Goal: Task Accomplishment & Management: Manage account settings

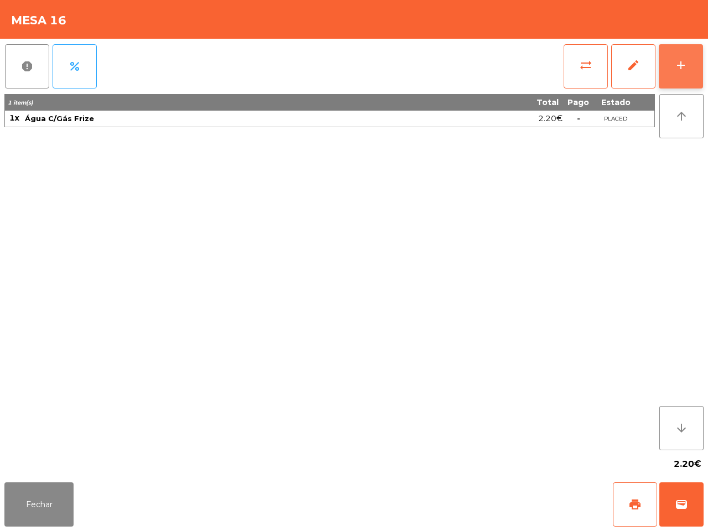
click at [669, 66] on button "add" at bounding box center [681, 66] width 44 height 44
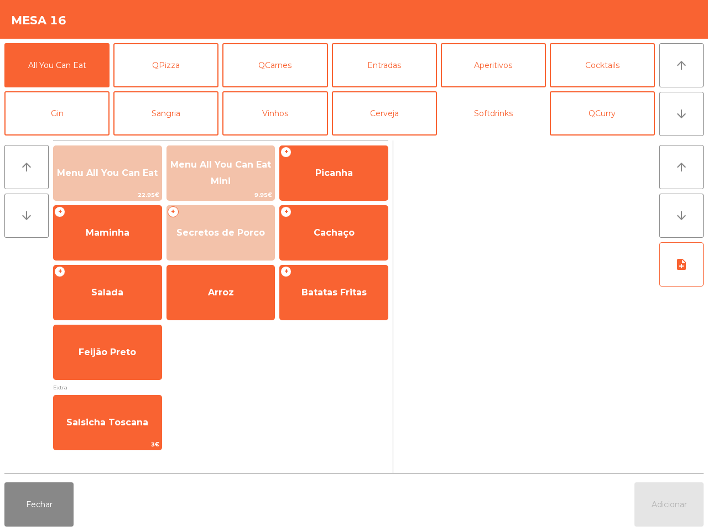
click at [491, 120] on button "Softdrinks" at bounding box center [493, 113] width 105 height 44
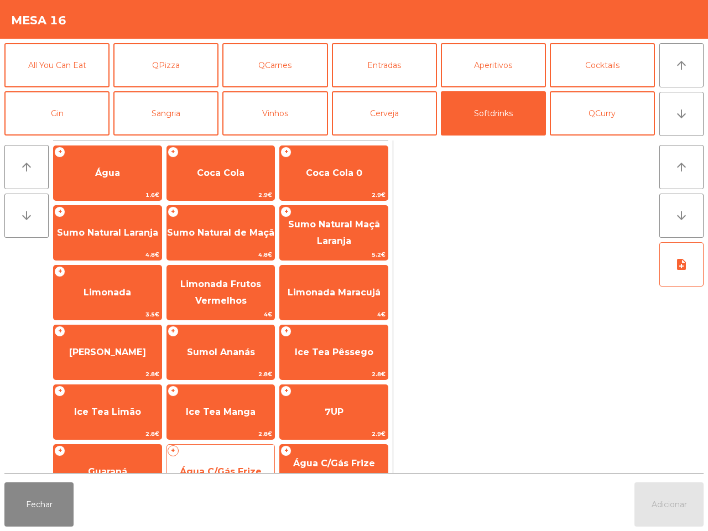
click at [224, 454] on div "+ Água C/Gás Frize 2.2€" at bounding box center [221, 471] width 109 height 55
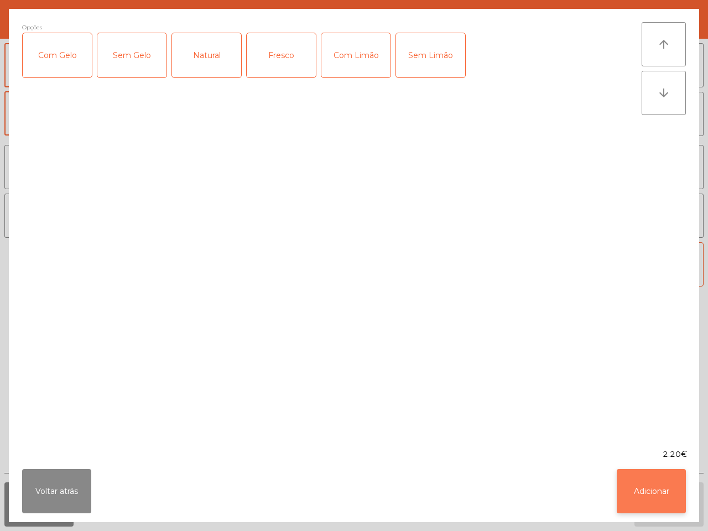
click at [658, 508] on button "Adicionar" at bounding box center [651, 491] width 69 height 44
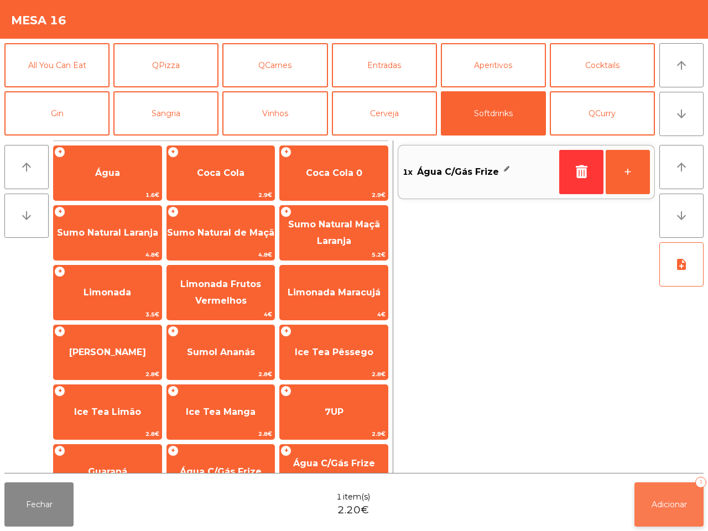
click at [660, 505] on span "Adicionar" at bounding box center [669, 505] width 35 height 10
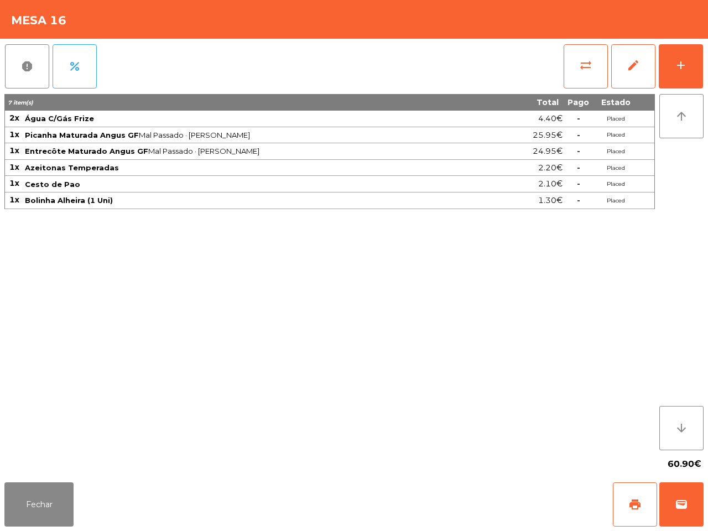
drag, startPoint x: 292, startPoint y: 411, endPoint x: 156, endPoint y: 414, distance: 136.2
click at [288, 411] on div "7 item(s) Total Pago Estado 2x Água C/Gás Frize 4.40€ - Placed 1x Picanha Matur…" at bounding box center [329, 272] width 651 height 356
drag, startPoint x: 34, startPoint y: 507, endPoint x: 40, endPoint y: 504, distance: 6.5
click at [37, 507] on button "Fechar" at bounding box center [38, 505] width 69 height 44
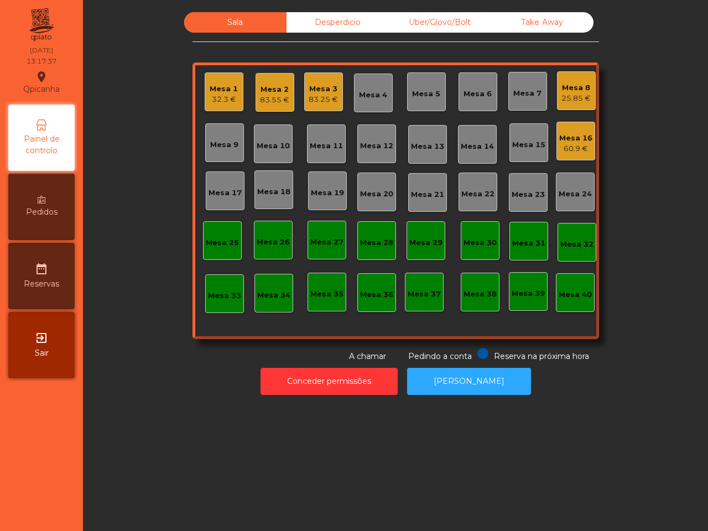
click at [216, 92] on div "Mesa 1" at bounding box center [224, 89] width 28 height 11
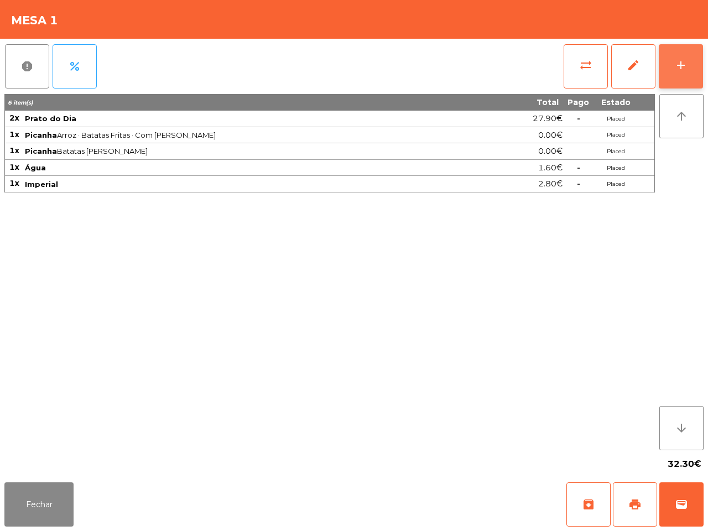
click at [679, 59] on div "add" at bounding box center [681, 65] width 13 height 13
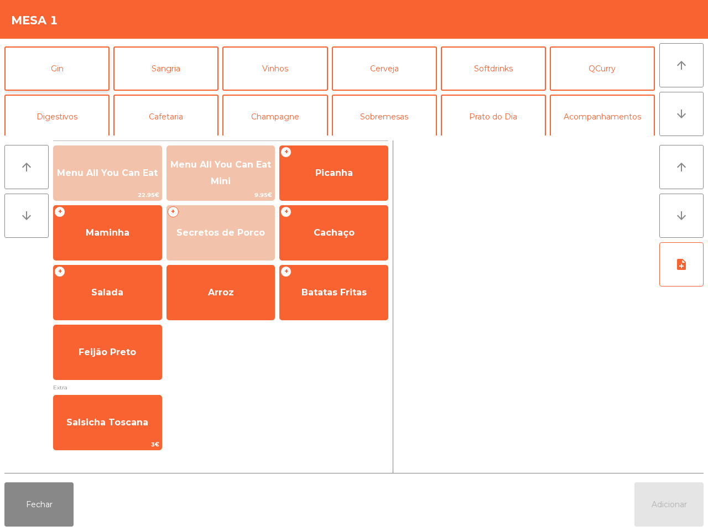
scroll to position [69, 0]
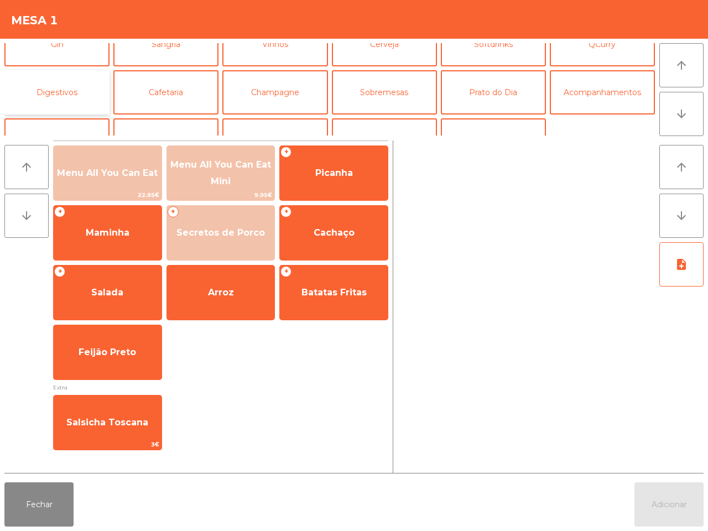
click at [60, 91] on button "Digestivos" at bounding box center [56, 92] width 105 height 44
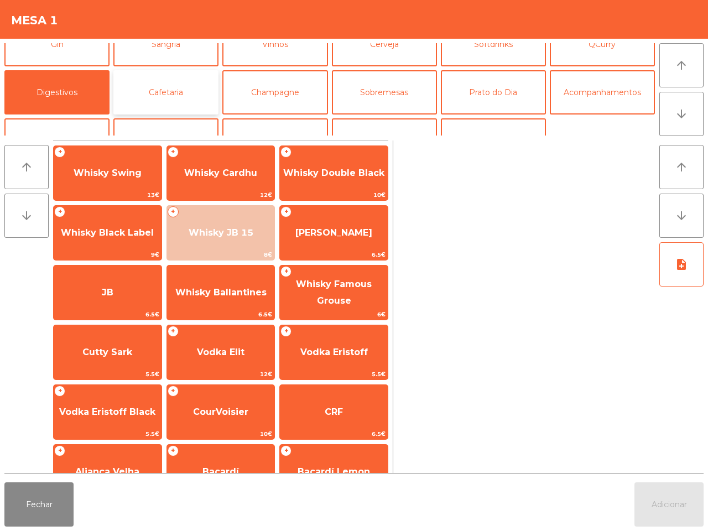
click at [169, 97] on button "Cafetaria" at bounding box center [165, 92] width 105 height 44
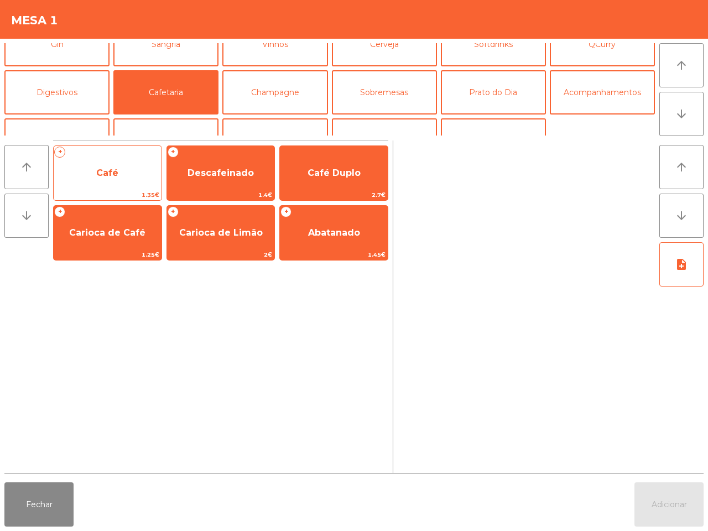
click at [80, 172] on span "Café" at bounding box center [108, 173] width 108 height 30
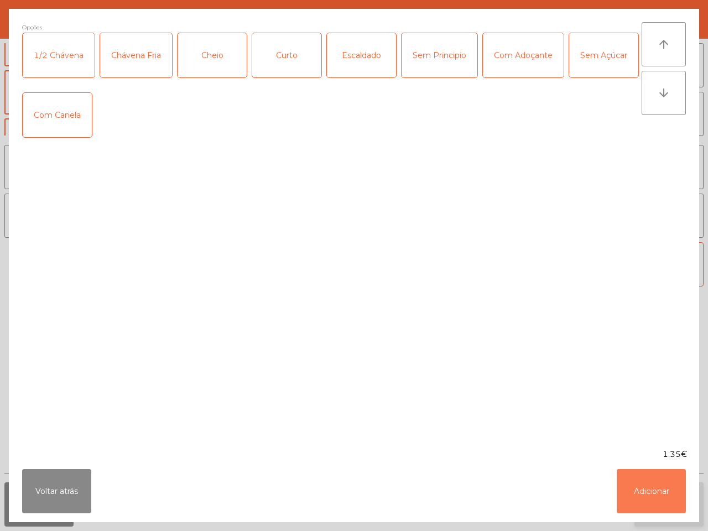
click at [652, 497] on button "Adicionar" at bounding box center [651, 491] width 69 height 44
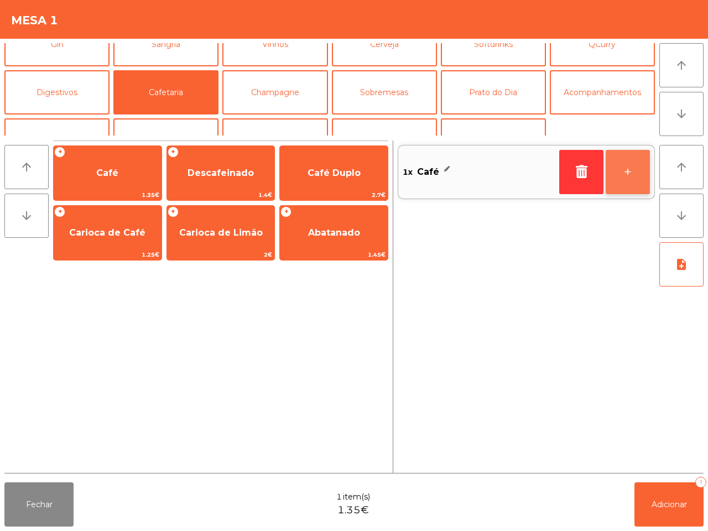
click at [633, 176] on button "+" at bounding box center [628, 172] width 44 height 44
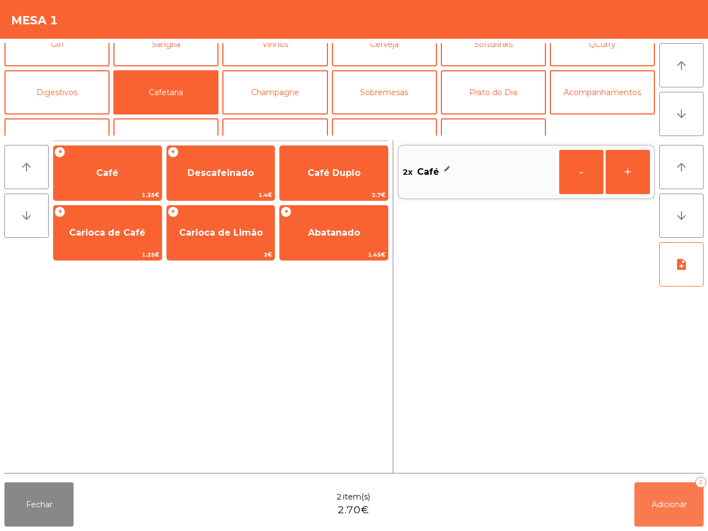
click at [671, 508] on span "Adicionar" at bounding box center [669, 505] width 35 height 10
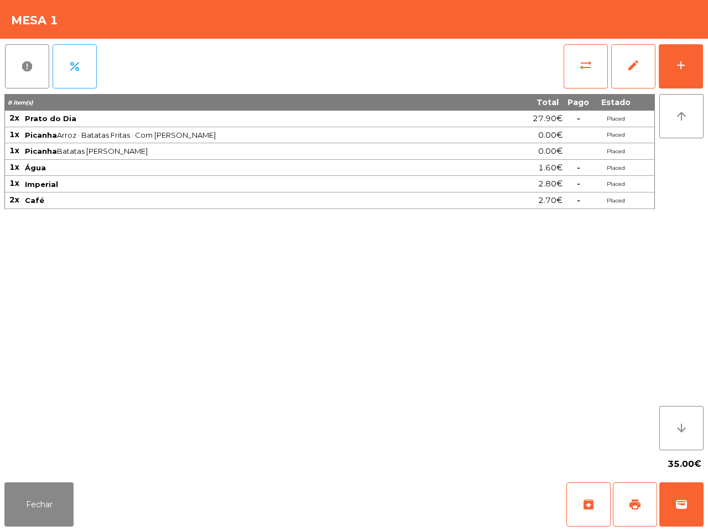
click at [39, 421] on div "8 item(s) Total Pago Estado 2x Prato do Dia 27.90€ - Placed 1x Picanha Arroz · …" at bounding box center [329, 272] width 651 height 356
drag, startPoint x: 54, startPoint y: 495, endPoint x: 73, endPoint y: 486, distance: 21.0
click at [71, 496] on button "Fechar" at bounding box center [38, 505] width 69 height 44
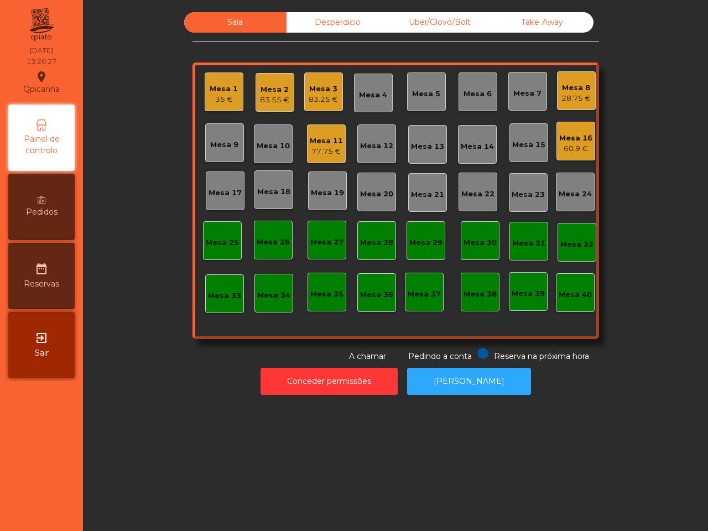
click at [527, 21] on div "Take Away" at bounding box center [542, 22] width 102 height 20
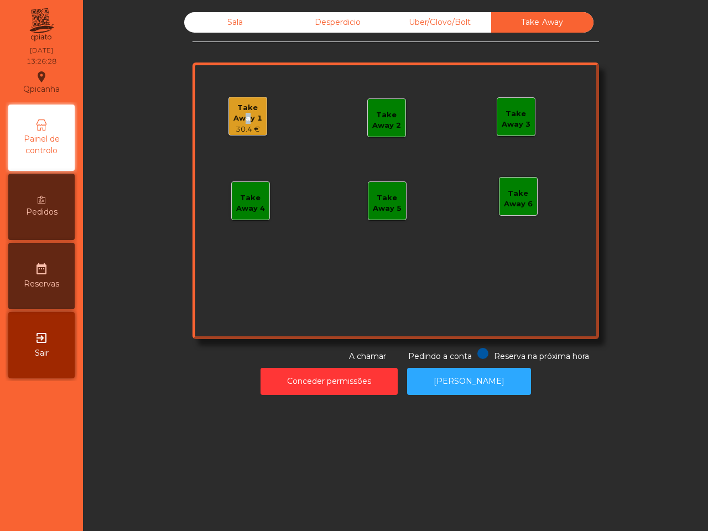
click at [240, 115] on div "Take Away 1" at bounding box center [248, 113] width 38 height 22
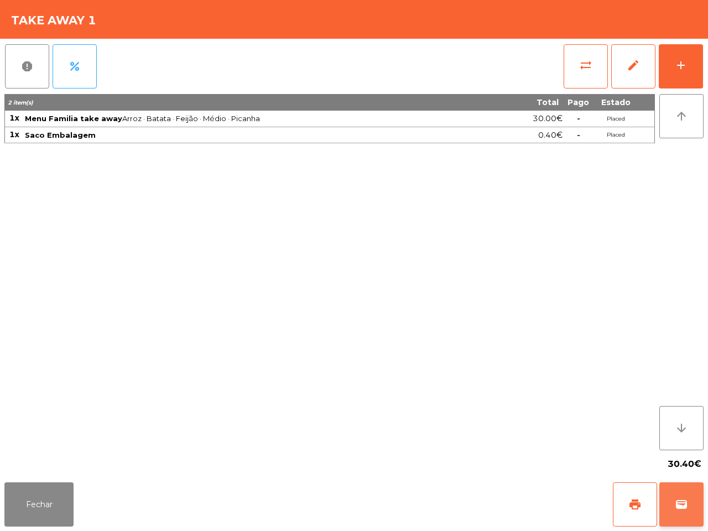
click at [684, 511] on span "wallet" at bounding box center [681, 504] width 13 height 13
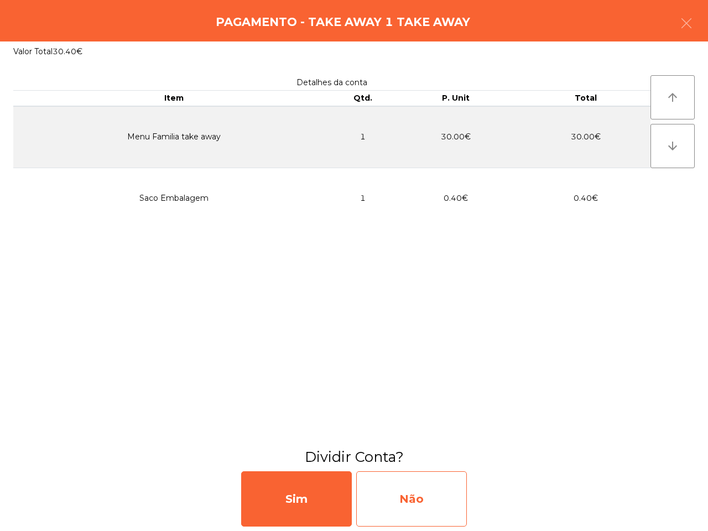
drag, startPoint x: 419, startPoint y: 495, endPoint x: 425, endPoint y: 497, distance: 6.3
click at [425, 497] on div "Não" at bounding box center [411, 499] width 111 height 55
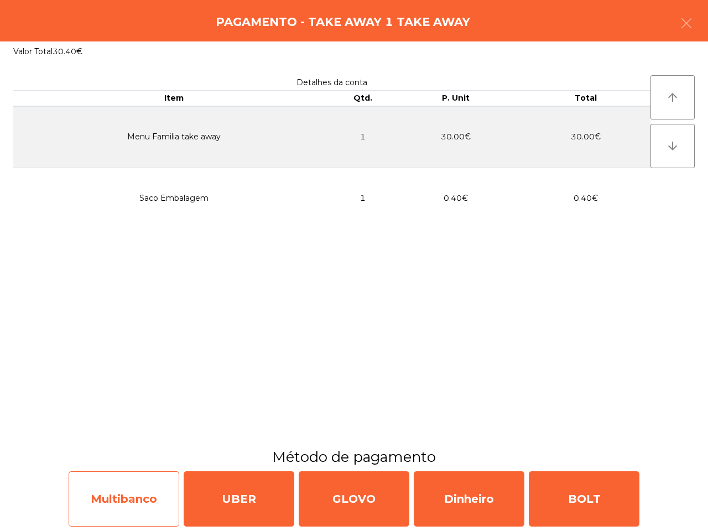
click at [154, 489] on div "Multibanco" at bounding box center [124, 499] width 111 height 55
select select "**"
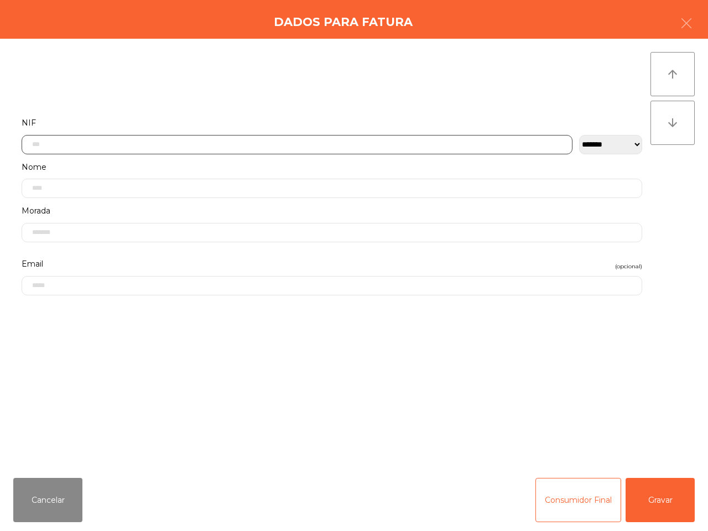
click at [128, 148] on input "text" at bounding box center [297, 144] width 551 height 19
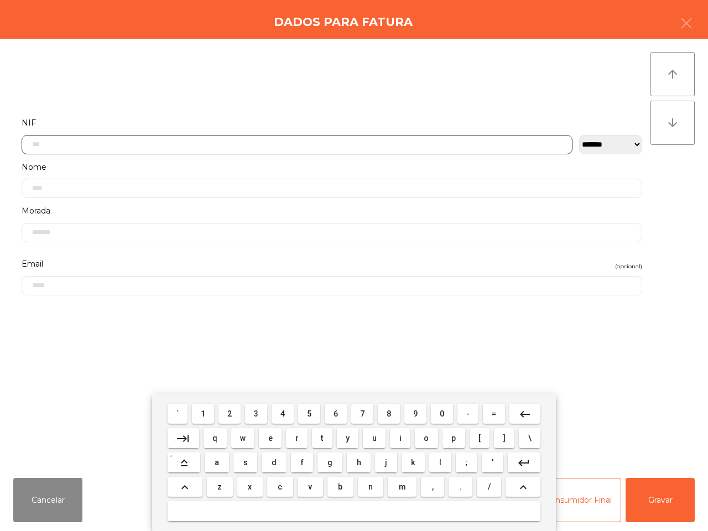
scroll to position [62, 0]
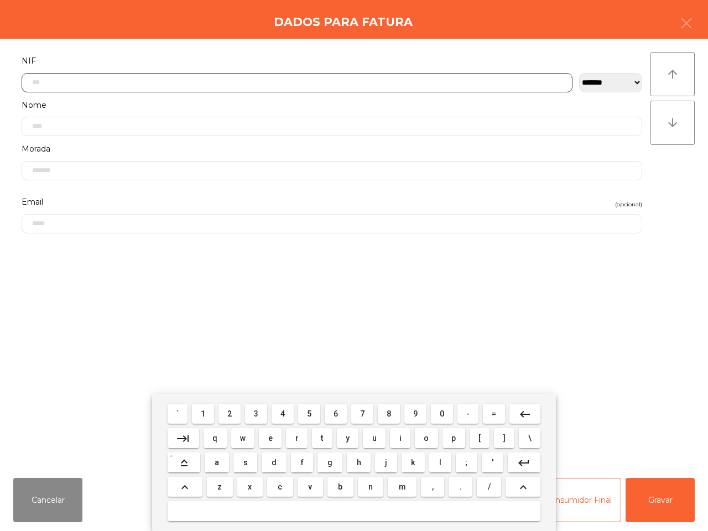
click at [242, 418] on mat-keyboard-key "2" at bounding box center [229, 414] width 27 height 24
drag, startPoint x: 440, startPoint y: 416, endPoint x: 412, endPoint y: 418, distance: 27.8
click at [440, 416] on span "0" at bounding box center [442, 414] width 4 height 9
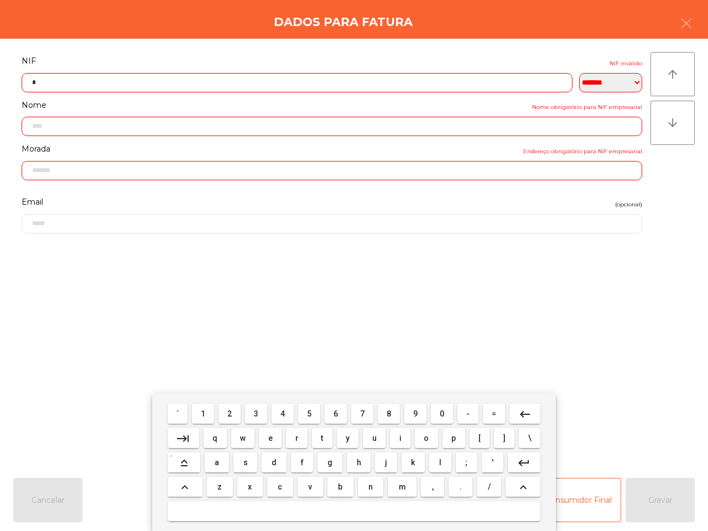
click at [390, 418] on span "8" at bounding box center [389, 414] width 4 height 9
click at [441, 413] on span "0" at bounding box center [442, 414] width 4 height 9
click at [440, 413] on span "0" at bounding box center [442, 414] width 4 height 9
click at [283, 411] on span "4" at bounding box center [283, 414] width 4 height 9
click at [369, 414] on button "7" at bounding box center [362, 414] width 22 height 20
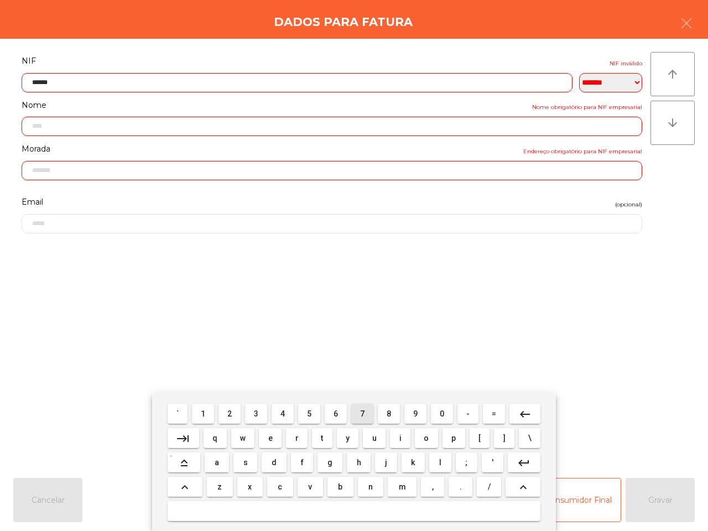
click at [371, 414] on button "7" at bounding box center [362, 414] width 22 height 20
click at [369, 413] on button "7" at bounding box center [362, 414] width 22 height 20
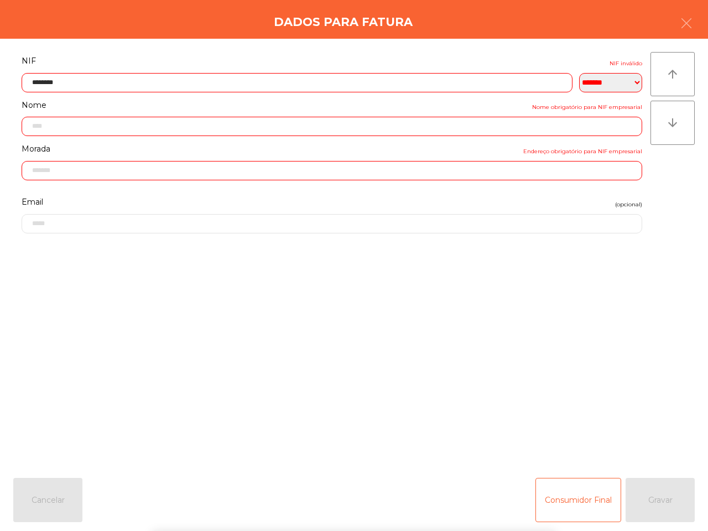
click at [668, 508] on div "` 1 2 3 4 5 6 7 8 9 0 - = keyboard_backspace keyboard_tab q w e r t y u i o p […" at bounding box center [354, 462] width 708 height 137
drag, startPoint x: 28, startPoint y: 78, endPoint x: 37, endPoint y: 82, distance: 9.2
click at [30, 78] on input "********" at bounding box center [297, 82] width 551 height 19
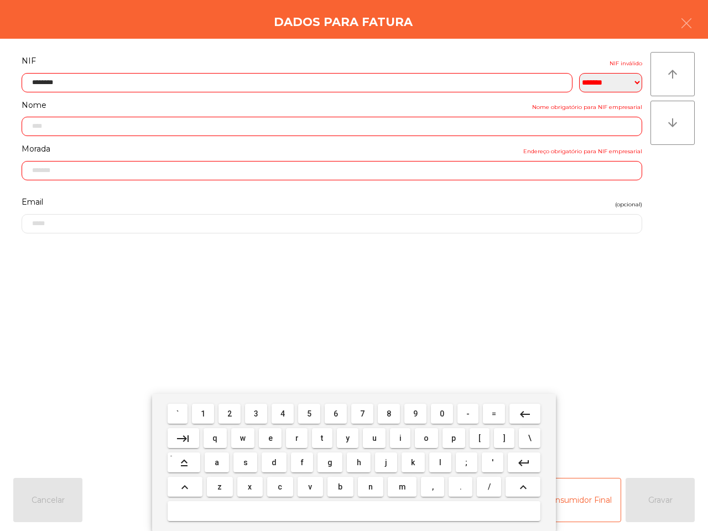
click at [234, 416] on button "2" at bounding box center [230, 414] width 22 height 20
type input "*********"
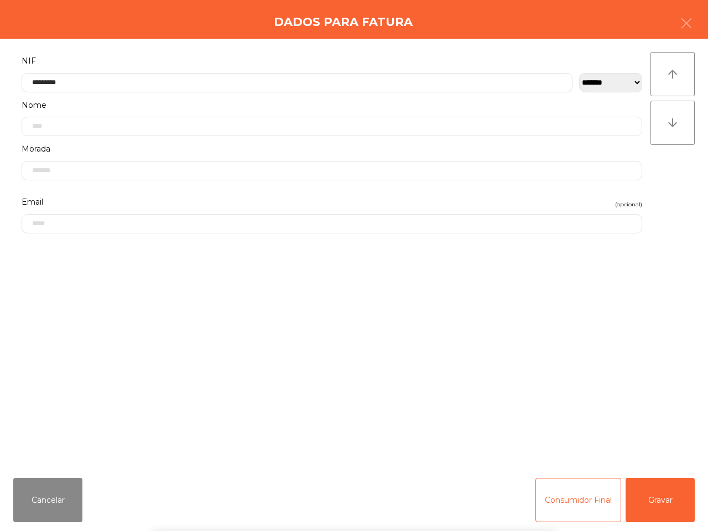
click at [679, 513] on div "` 1 2 3 4 5 6 7 8 9 0 - = keyboard_backspace keyboard_tab q w e r t y u i o p […" at bounding box center [354, 462] width 708 height 137
click at [673, 508] on button "Gravar" at bounding box center [660, 500] width 69 height 44
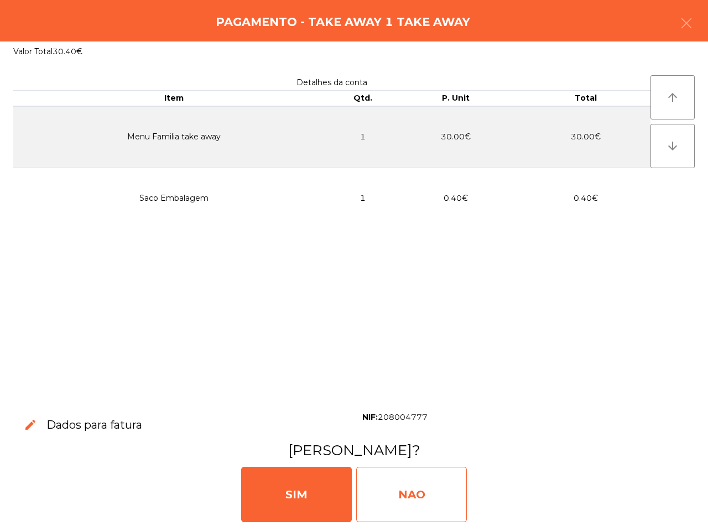
click at [438, 513] on div "NAO" at bounding box center [411, 494] width 111 height 55
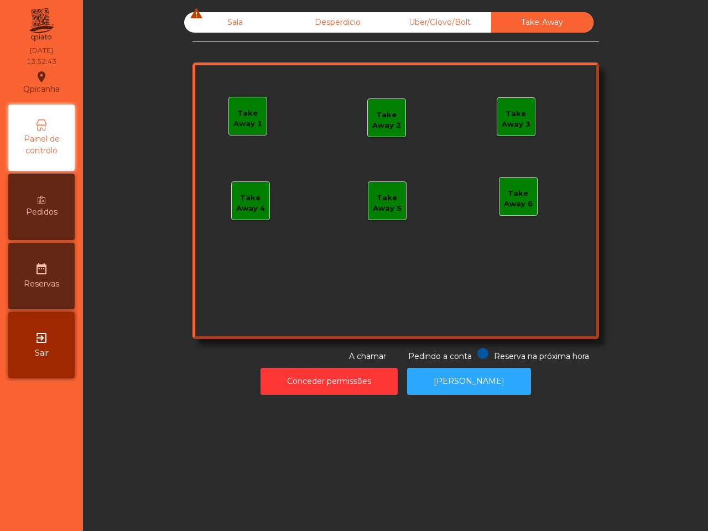
click at [222, 25] on div "Sala warning" at bounding box center [235, 22] width 102 height 20
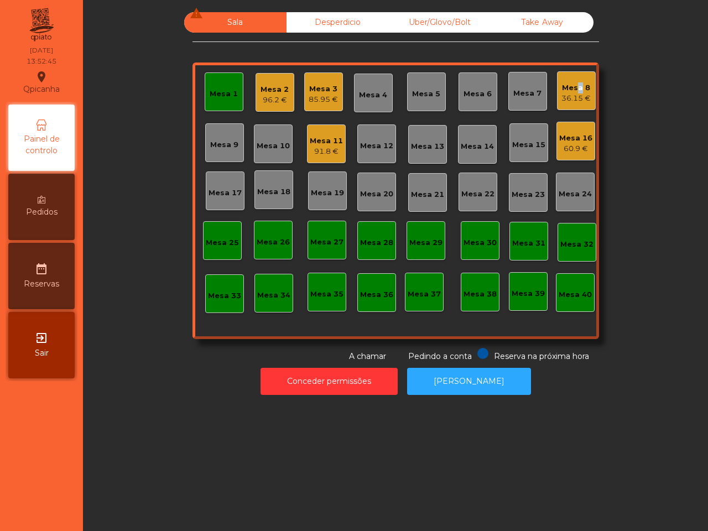
click at [573, 86] on div "Mesa 8 36.15 €" at bounding box center [576, 91] width 29 height 26
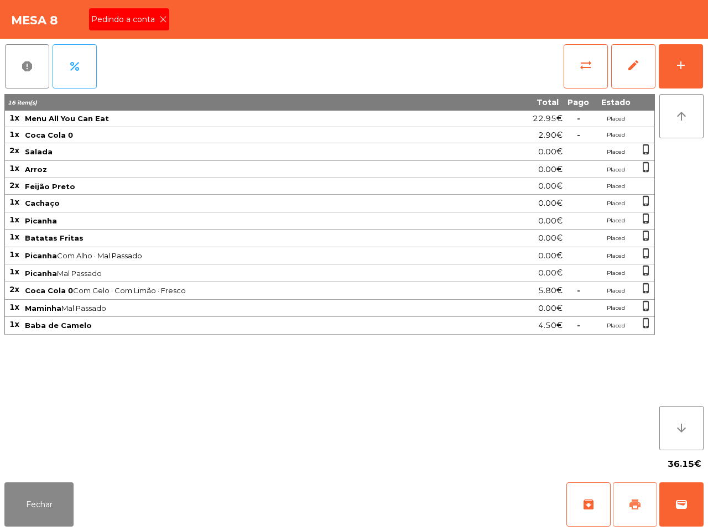
click at [632, 501] on span "print" at bounding box center [635, 504] width 13 height 13
drag, startPoint x: 38, startPoint y: 512, endPoint x: 51, endPoint y: 507, distance: 14.7
click at [45, 514] on button "Fechar" at bounding box center [38, 505] width 69 height 44
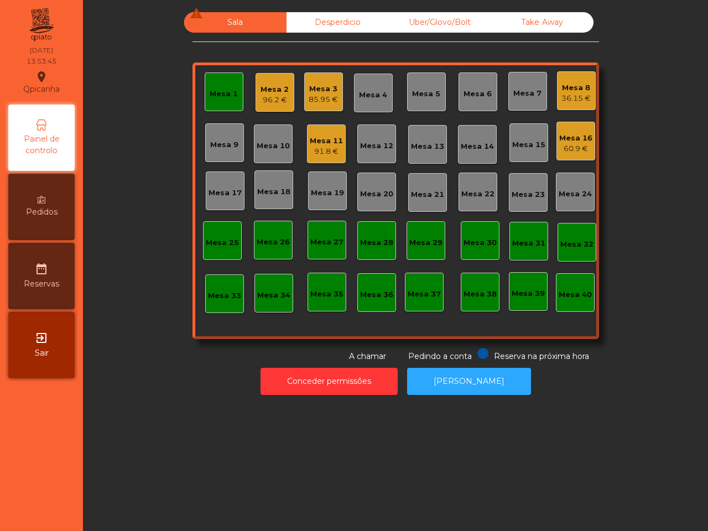
click at [201, 459] on div "Sala warning Desperdicio Uber/Glovo/Bolt Take Away Mesa 1 Mesa 2 96.2 € Mesa 3 …" at bounding box center [395, 265] width 625 height 531
click at [563, 143] on div "Mesa 16 60.9 €" at bounding box center [576, 144] width 33 height 22
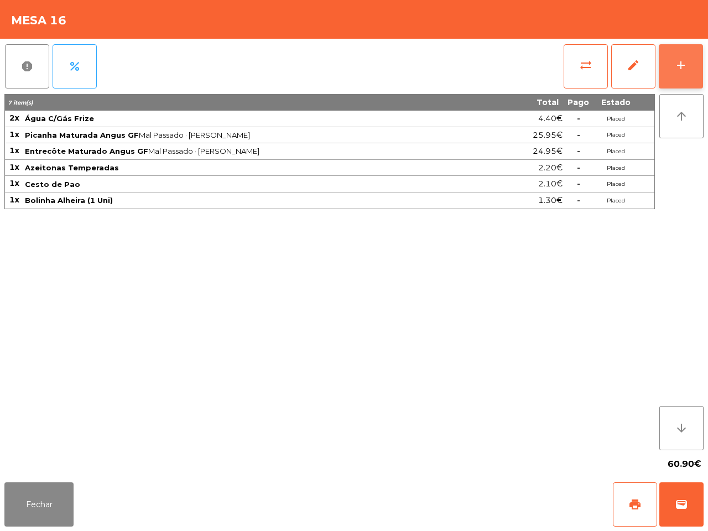
click at [684, 65] on div "add" at bounding box center [681, 65] width 13 height 13
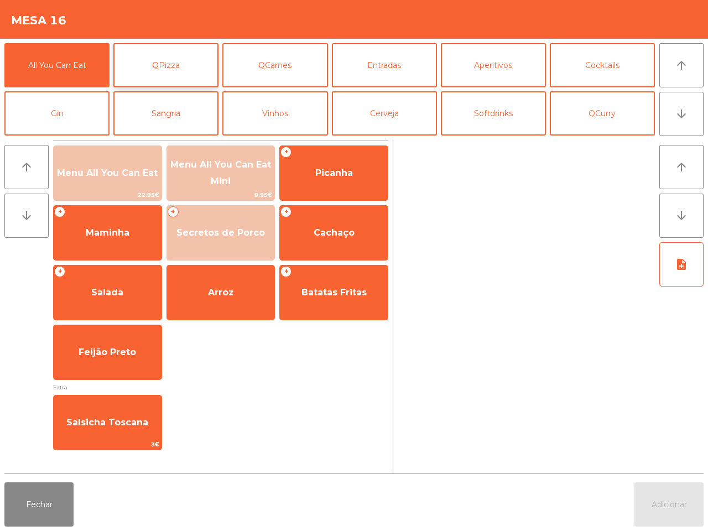
scroll to position [69, 0]
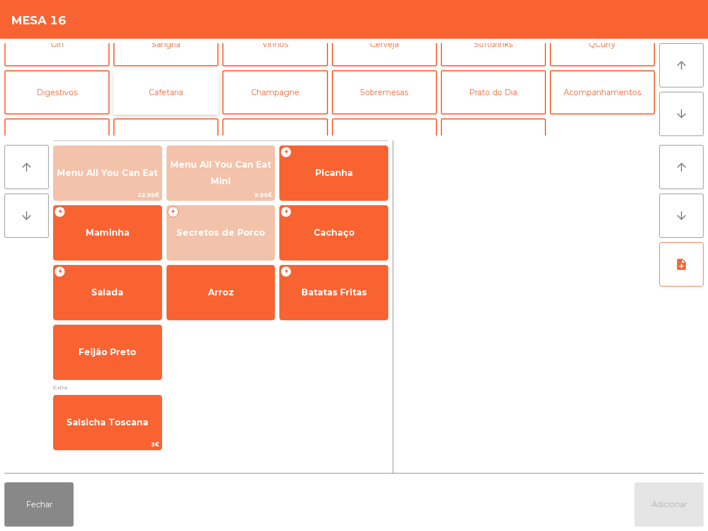
click at [172, 86] on button "Cafetaria" at bounding box center [165, 92] width 105 height 44
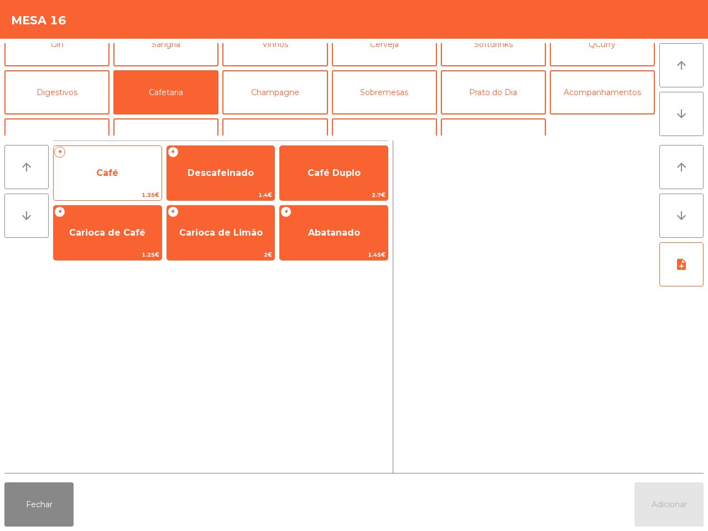
click at [132, 167] on span "Café" at bounding box center [108, 173] width 108 height 30
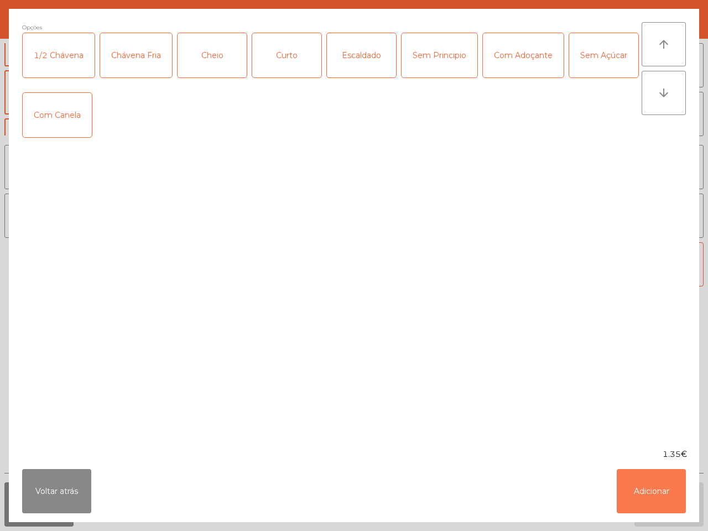
drag, startPoint x: 653, startPoint y: 480, endPoint x: 648, endPoint y: 479, distance: 5.6
click at [654, 480] on button "Adicionar" at bounding box center [651, 491] width 69 height 44
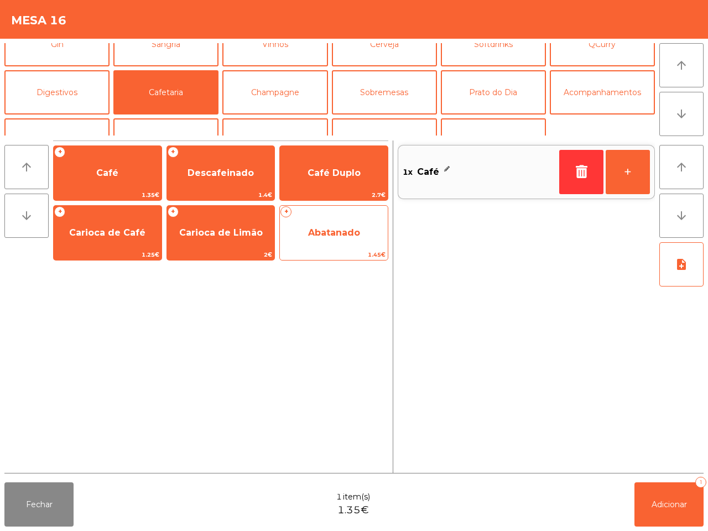
click at [323, 231] on span "Abatanado" at bounding box center [334, 232] width 52 height 11
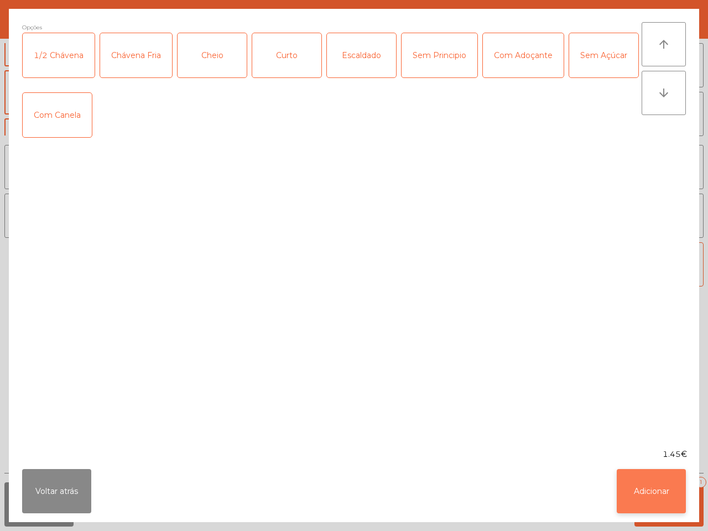
click at [650, 491] on button "Adicionar" at bounding box center [651, 491] width 69 height 44
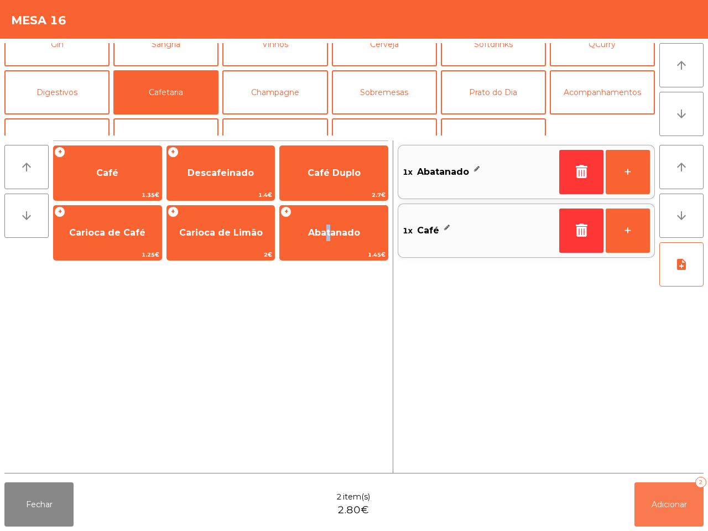
click at [676, 506] on span "Adicionar" at bounding box center [669, 505] width 35 height 10
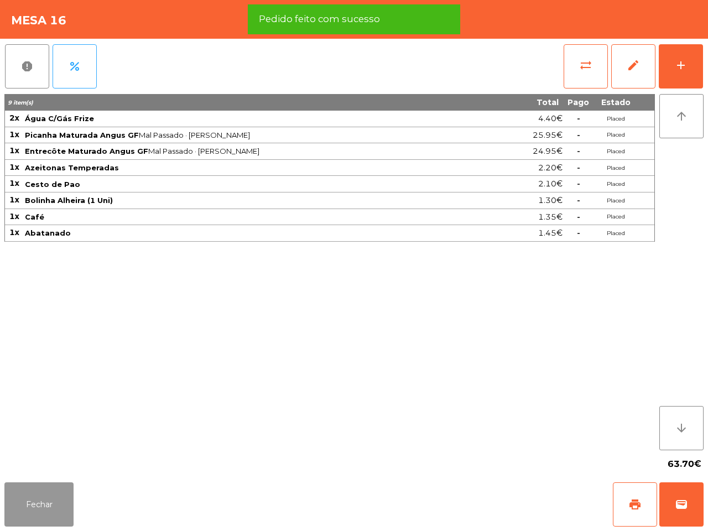
drag, startPoint x: 49, startPoint y: 499, endPoint x: 56, endPoint y: 494, distance: 8.4
click at [50, 499] on button "Fechar" at bounding box center [38, 505] width 69 height 44
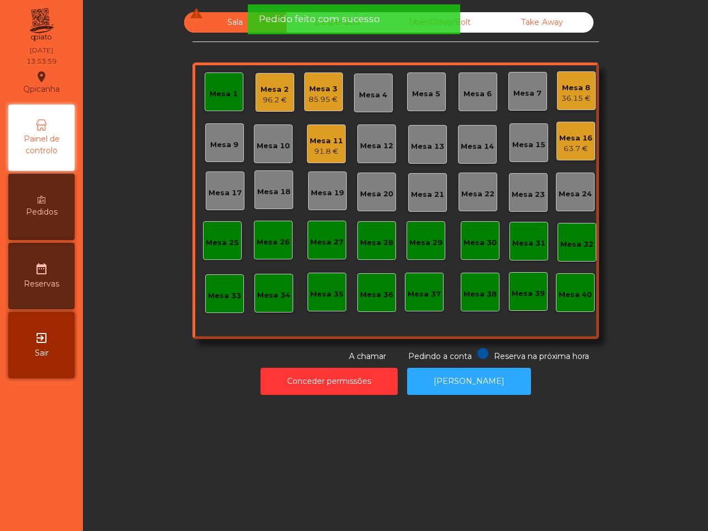
click at [309, 86] on div "Mesa 3" at bounding box center [323, 89] width 29 height 11
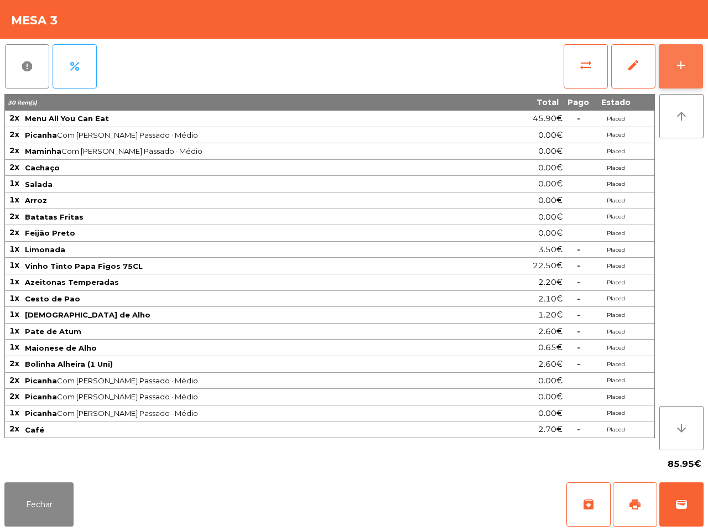
click at [672, 65] on button "add" at bounding box center [681, 66] width 44 height 44
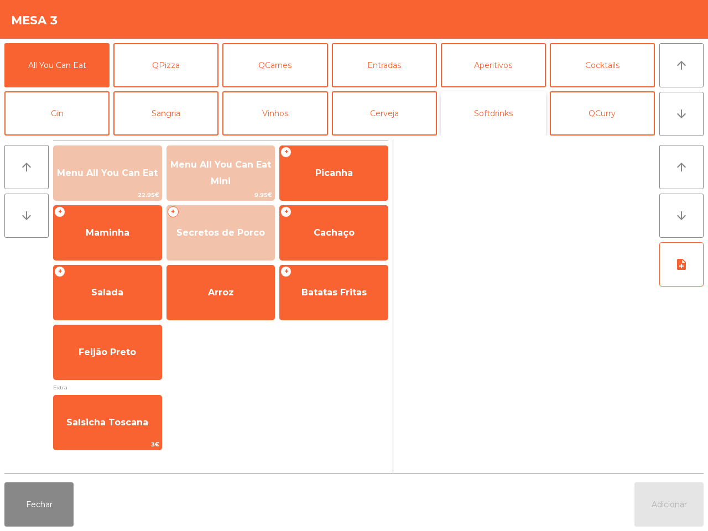
click at [501, 113] on button "Softdrinks" at bounding box center [493, 113] width 105 height 44
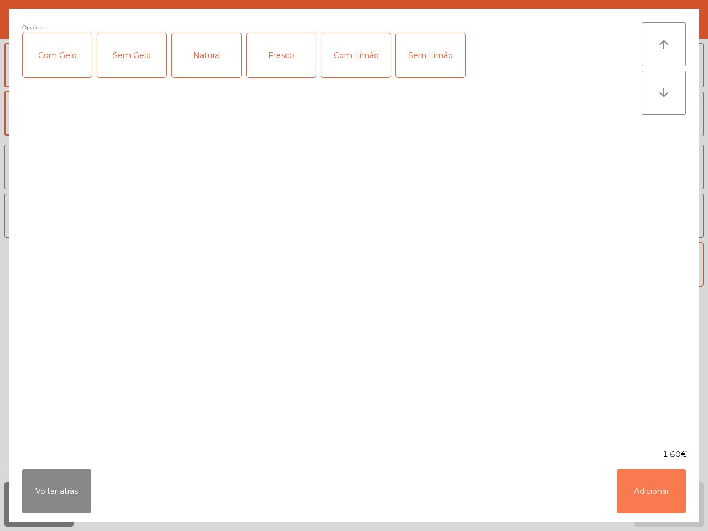
drag, startPoint x: 645, startPoint y: 498, endPoint x: 646, endPoint y: 443, distance: 55.4
click at [646, 495] on button "Adicionar" at bounding box center [651, 491] width 69 height 44
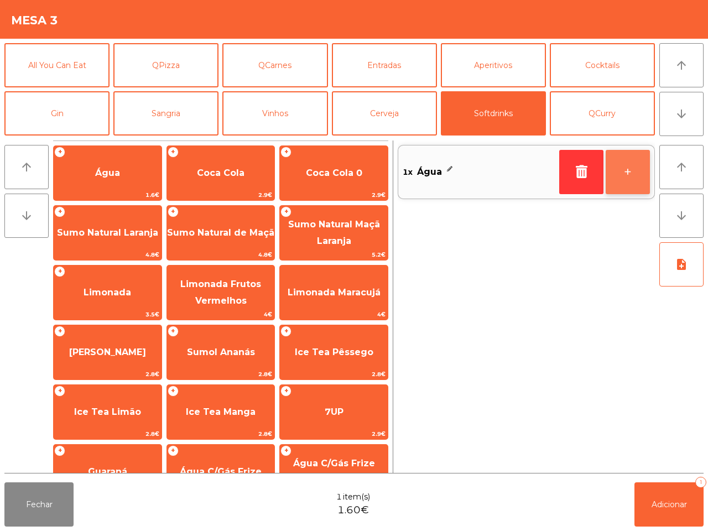
click at [635, 165] on button "+" at bounding box center [628, 172] width 44 height 44
click at [629, 165] on button "+" at bounding box center [628, 172] width 44 height 44
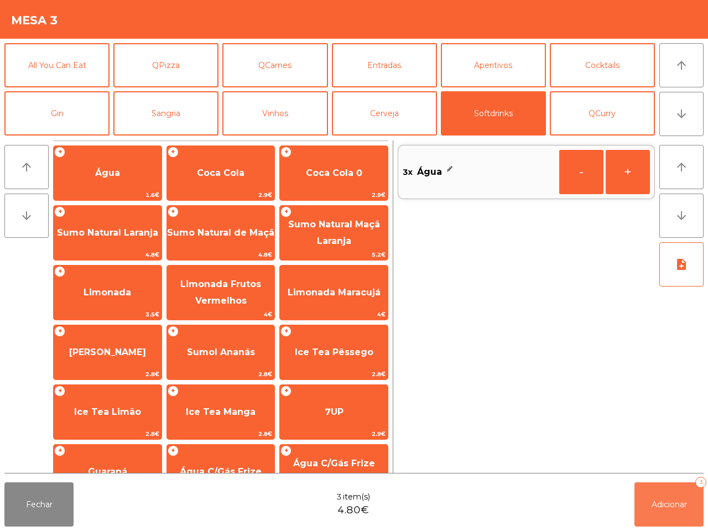
click at [663, 497] on button "Adicionar 3" at bounding box center [669, 505] width 69 height 44
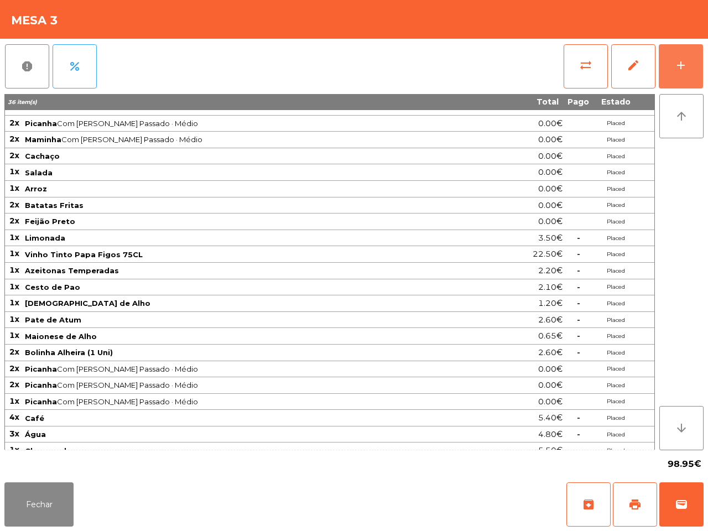
scroll to position [23, 0]
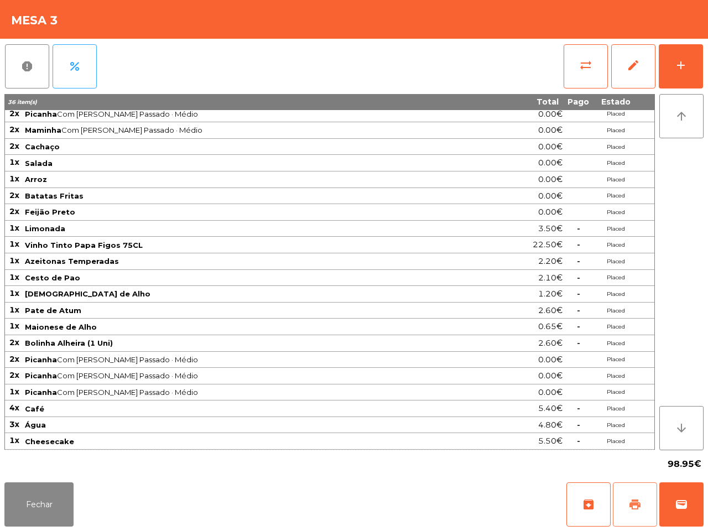
click at [634, 510] on span "print" at bounding box center [635, 504] width 13 height 13
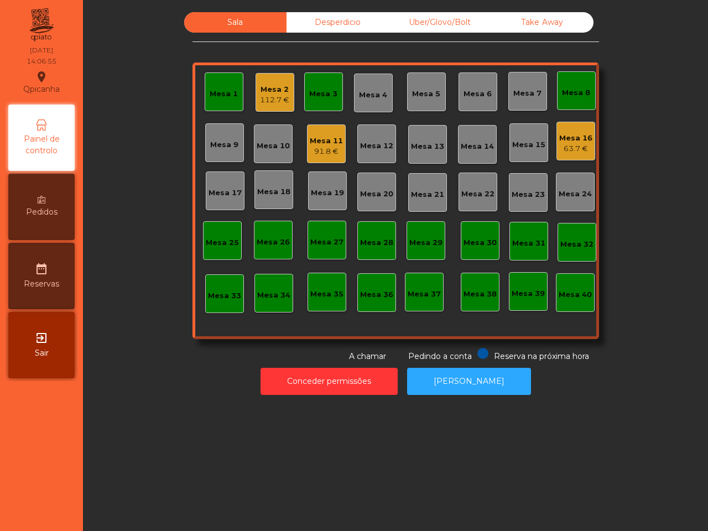
click at [421, 454] on div "Sala Desperdicio Uber/Glovo/Bolt Take Away Mesa 1 Mesa 2 112.7 € Mesa 3 Mesa 4 …" at bounding box center [395, 265] width 625 height 531
click at [256, 95] on div "Mesa 2 112.7 €" at bounding box center [275, 92] width 39 height 39
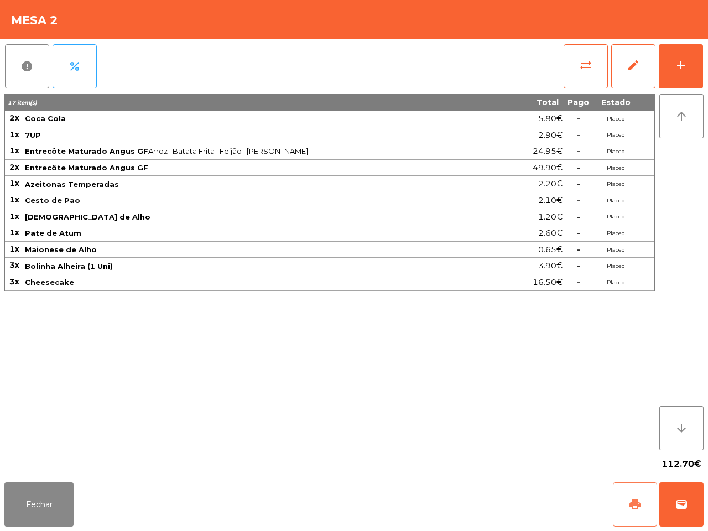
click at [634, 505] on span "print" at bounding box center [635, 504] width 13 height 13
click at [623, 494] on button "print" at bounding box center [635, 505] width 44 height 44
drag, startPoint x: 341, startPoint y: 411, endPoint x: 707, endPoint y: 123, distance: 465.9
click at [432, 346] on div "17 item(s) Total Pago Estado 2x Coca Cola 5.80€ - Placed 1x 7UP 2.90€ - Placed …" at bounding box center [329, 272] width 651 height 356
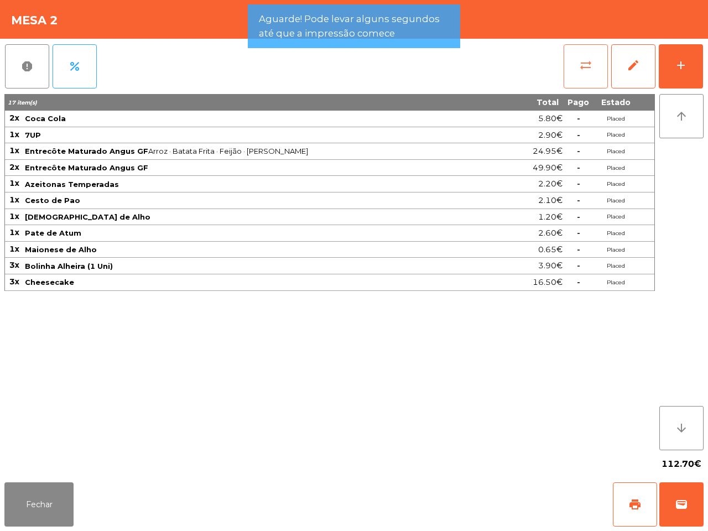
click at [571, 87] on div "report percent sync_alt edit add" at bounding box center [354, 66] width 700 height 55
click at [590, 56] on button "sync_alt" at bounding box center [586, 66] width 44 height 44
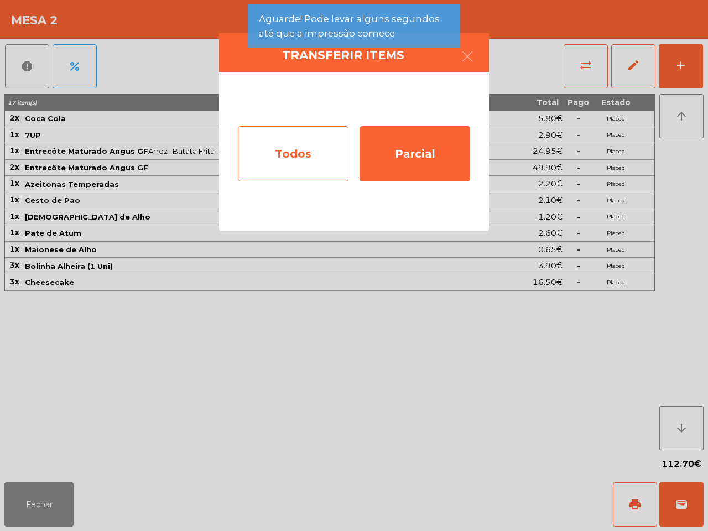
click at [319, 153] on div "Todos" at bounding box center [293, 153] width 111 height 55
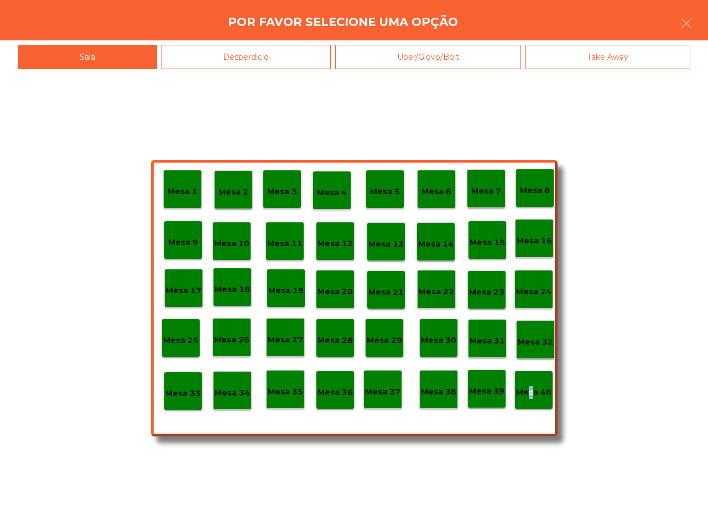
click at [526, 389] on p "Mesa 40" at bounding box center [533, 392] width 35 height 13
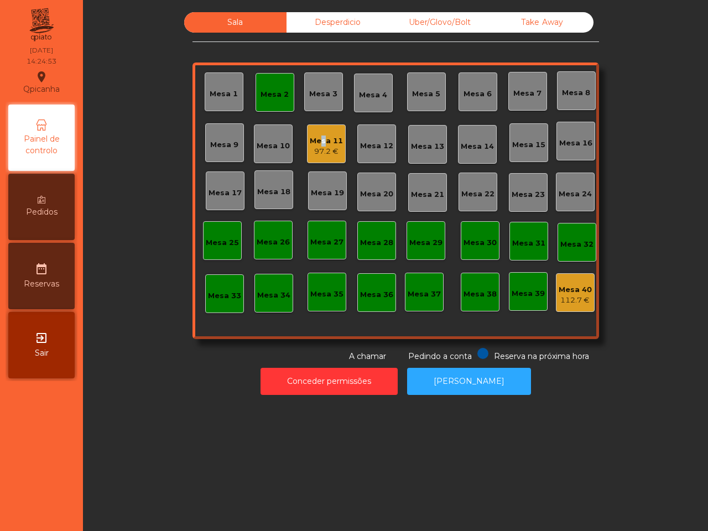
click at [314, 144] on div "Mesa 11" at bounding box center [326, 141] width 33 height 11
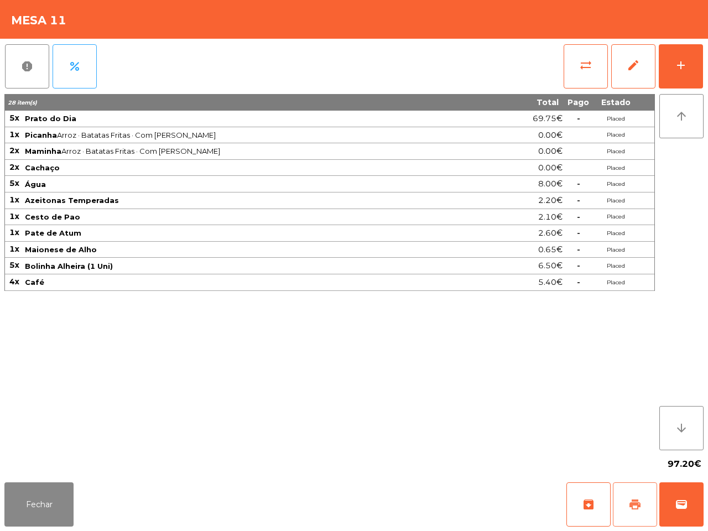
click at [643, 508] on button "print" at bounding box center [635, 505] width 44 height 44
click at [707, 463] on div "report percent sync_alt edit add 28 item(s) Total Pago Estado 5x [GEOGRAPHIC_DA…" at bounding box center [354, 258] width 708 height 439
click at [679, 504] on span "wallet" at bounding box center [681, 504] width 13 height 13
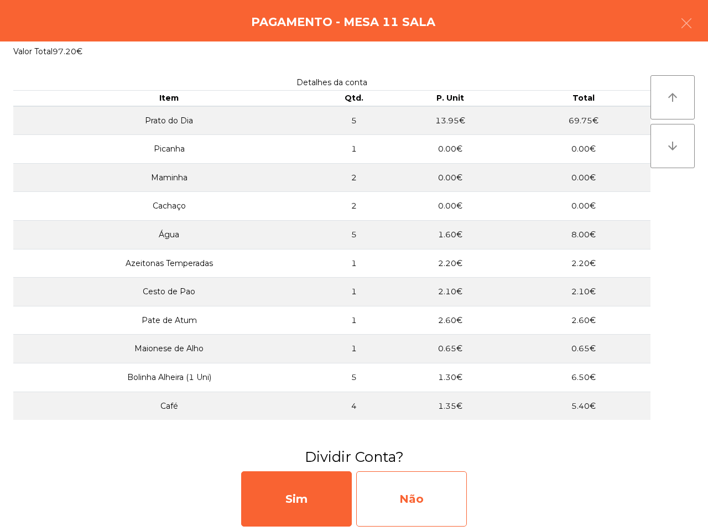
click at [423, 494] on div "Não" at bounding box center [411, 499] width 111 height 55
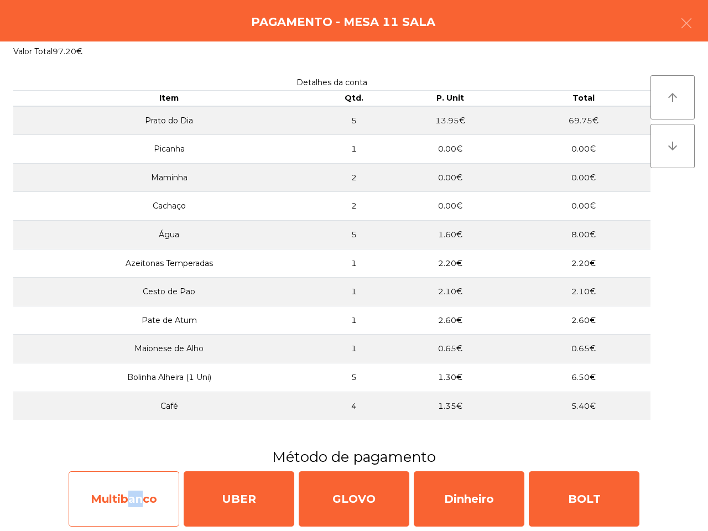
click at [137, 497] on div "Multibanco" at bounding box center [124, 499] width 111 height 55
select select "**"
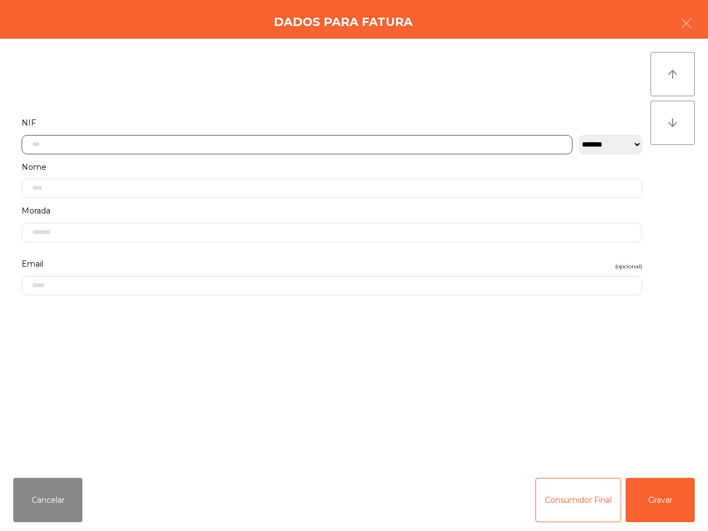
click at [114, 140] on input "text" at bounding box center [297, 144] width 551 height 19
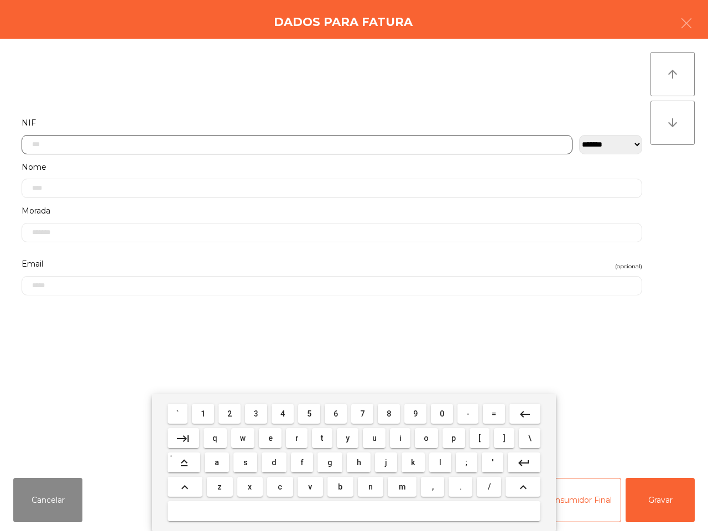
scroll to position [62, 0]
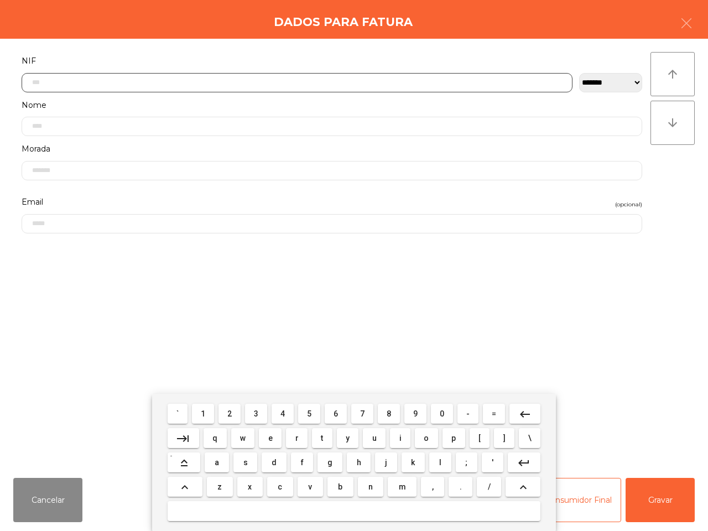
click at [311, 416] on span "5" at bounding box center [309, 414] width 4 height 9
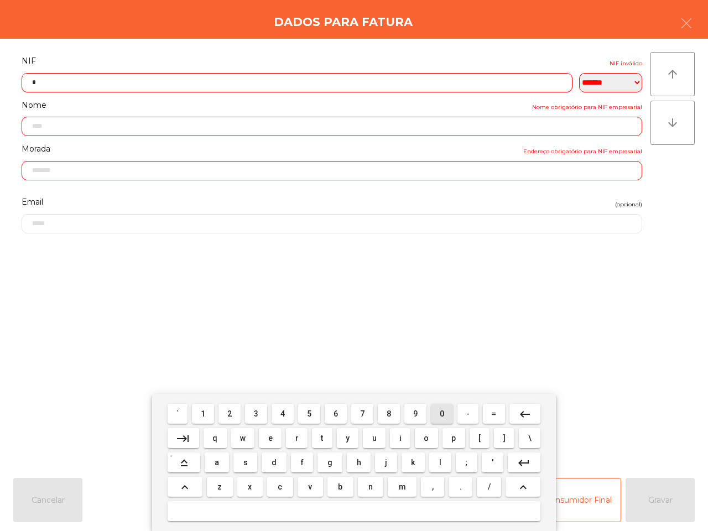
click at [442, 411] on button "0" at bounding box center [442, 414] width 22 height 20
drag, startPoint x: 286, startPoint y: 411, endPoint x: 283, endPoint y: 405, distance: 6.9
click at [285, 408] on button "4" at bounding box center [283, 414] width 22 height 20
click at [443, 411] on button "0" at bounding box center [442, 414] width 22 height 20
drag, startPoint x: 252, startPoint y: 413, endPoint x: 258, endPoint y: 416, distance: 6.2
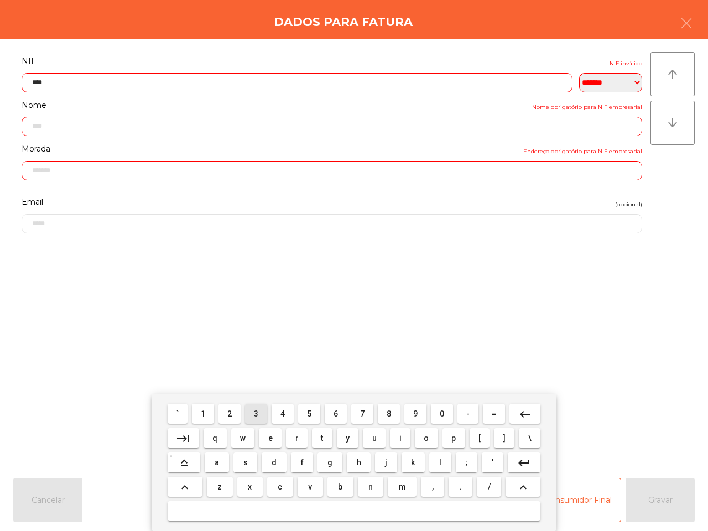
click at [258, 416] on button "3" at bounding box center [256, 414] width 22 height 20
click at [440, 412] on span "0" at bounding box center [442, 414] width 4 height 9
click at [283, 413] on span "4" at bounding box center [283, 414] width 4 height 9
click at [338, 410] on span "6" at bounding box center [336, 414] width 4 height 9
click at [408, 414] on button "9" at bounding box center [416, 414] width 22 height 20
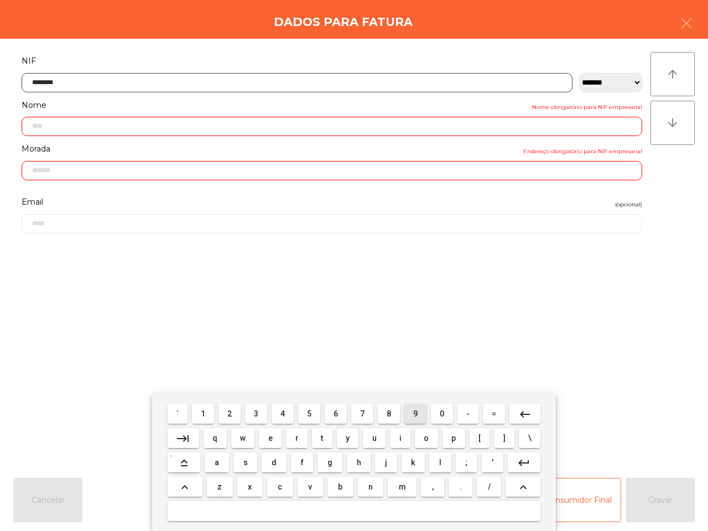
type input "*********"
type input "**********"
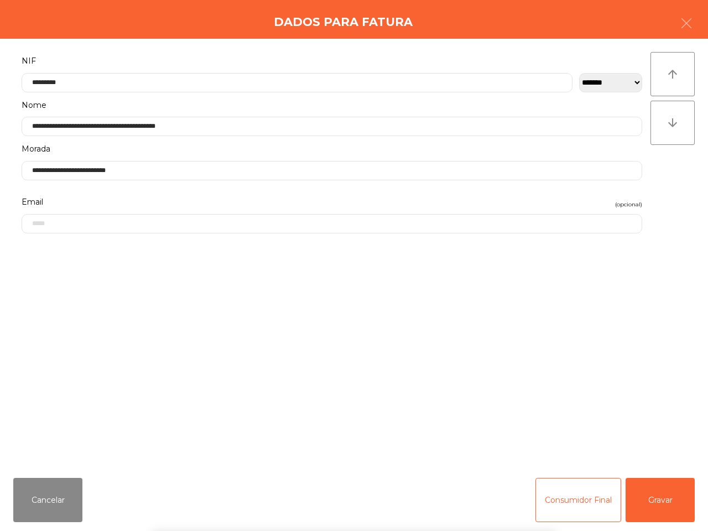
click at [654, 497] on div "` 1 2 3 4 5 6 7 8 9 0 - = keyboard_backspace keyboard_tab q w e r t y u i o p […" at bounding box center [354, 462] width 708 height 137
click at [654, 497] on button "Gravar" at bounding box center [660, 500] width 69 height 44
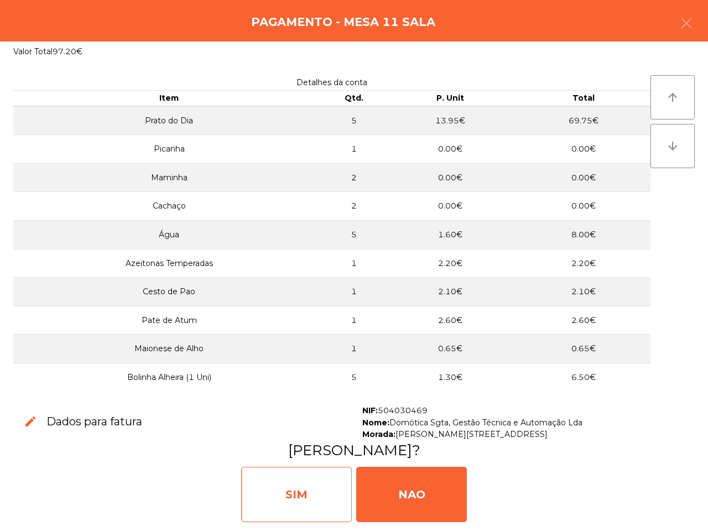
click at [284, 485] on div "SIM" at bounding box center [296, 494] width 111 height 55
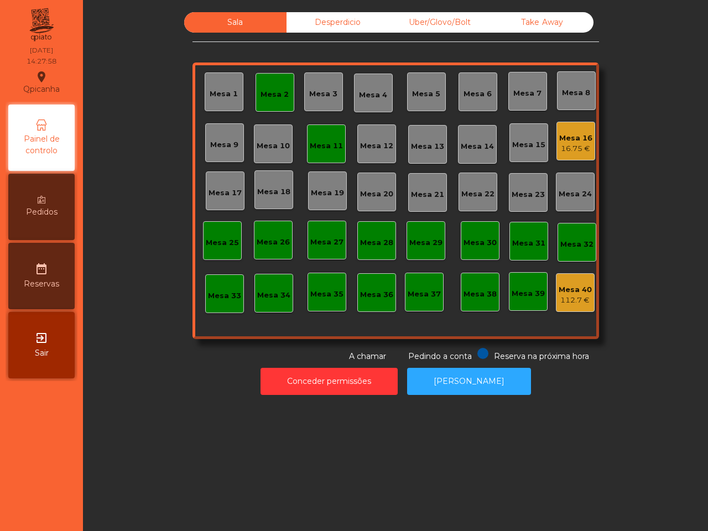
click at [319, 136] on div "Mesa 11" at bounding box center [326, 144] width 39 height 39
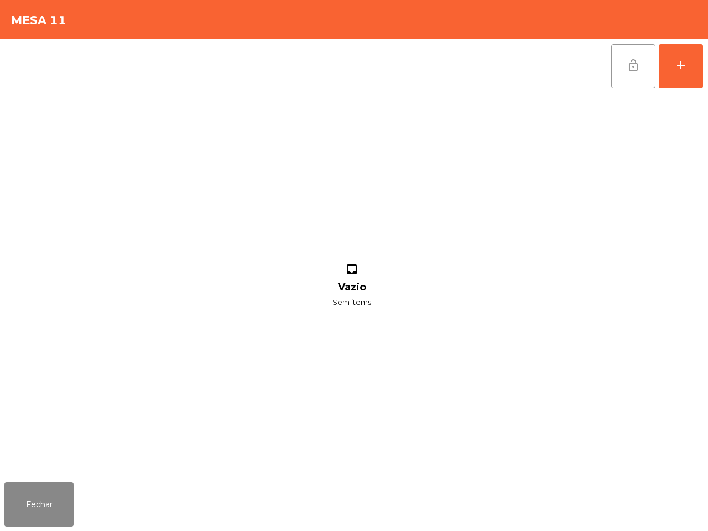
click at [635, 67] on span "lock_open" at bounding box center [633, 65] width 13 height 13
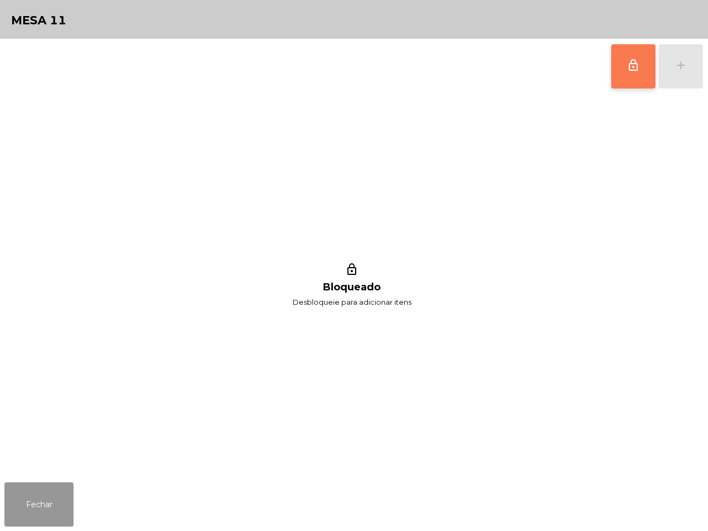
drag, startPoint x: 53, startPoint y: 500, endPoint x: 108, endPoint y: 459, distance: 68.5
click at [56, 501] on button "Fechar" at bounding box center [38, 505] width 69 height 44
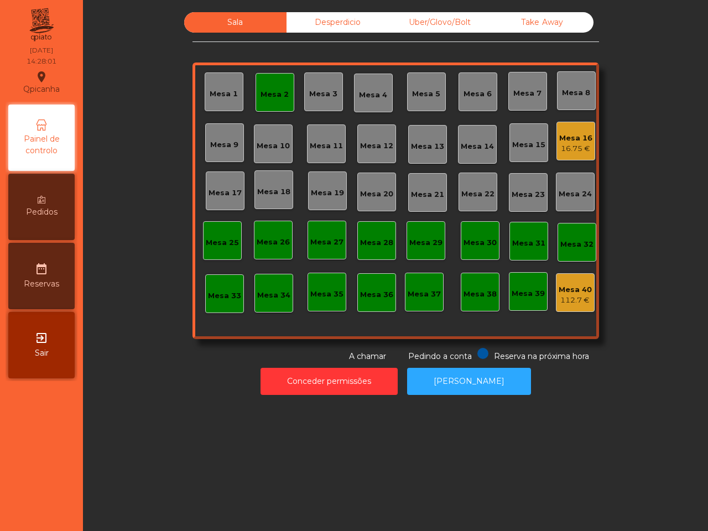
click at [266, 90] on div "Mesa 2" at bounding box center [275, 94] width 28 height 11
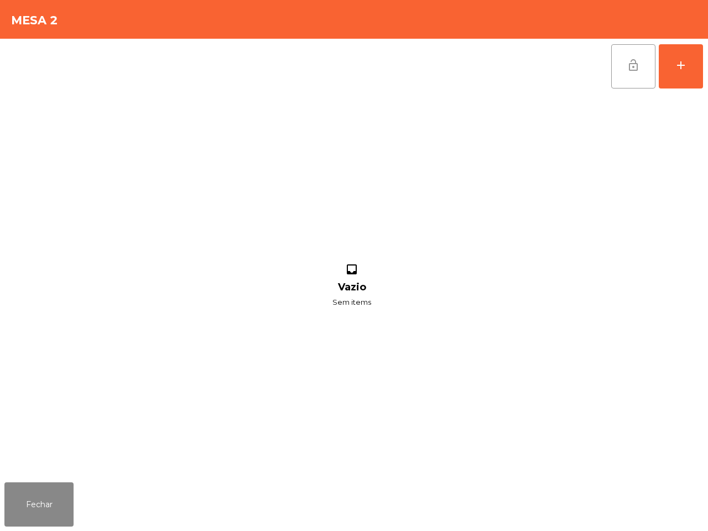
click at [637, 59] on span "lock_open" at bounding box center [633, 65] width 13 height 13
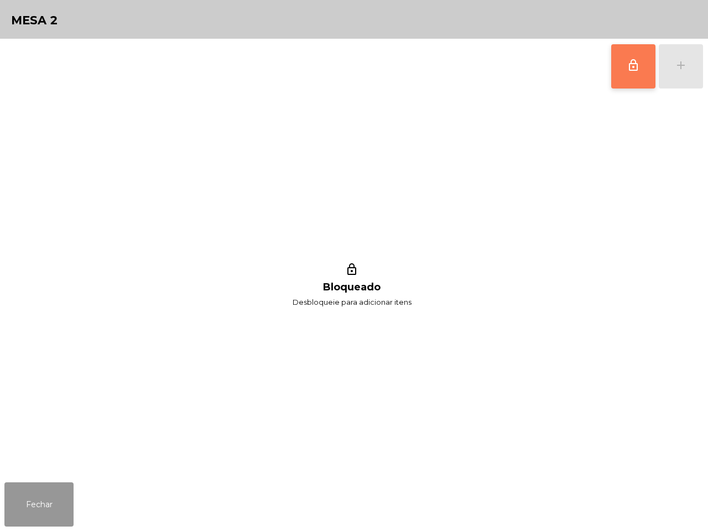
drag, startPoint x: 39, startPoint y: 511, endPoint x: 76, endPoint y: 507, distance: 37.3
click at [40, 511] on button "Fechar" at bounding box center [38, 505] width 69 height 44
